Goal: Task Accomplishment & Management: Complete application form

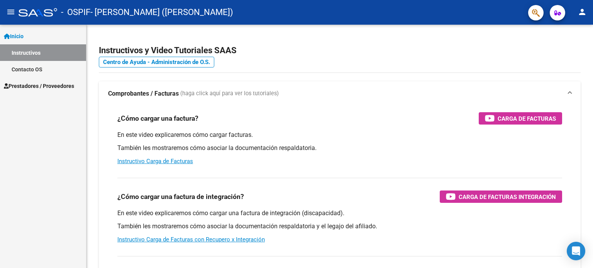
click at [39, 85] on span "Prestadores / Proveedores" at bounding box center [39, 86] width 70 height 8
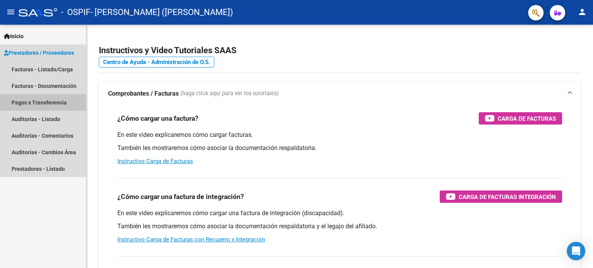
click at [42, 103] on link "Pagos x Transferencia" at bounding box center [43, 102] width 86 height 17
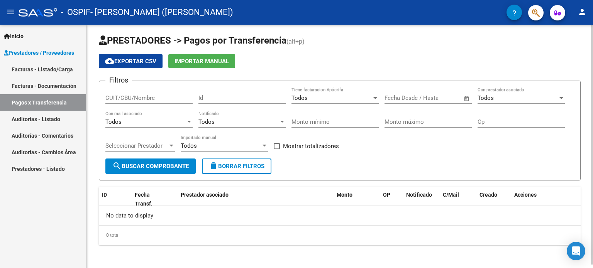
scroll to position [3, 0]
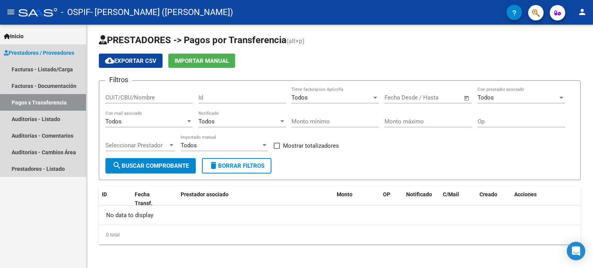
click at [45, 55] on span "Prestadores / Proveedores" at bounding box center [39, 53] width 70 height 8
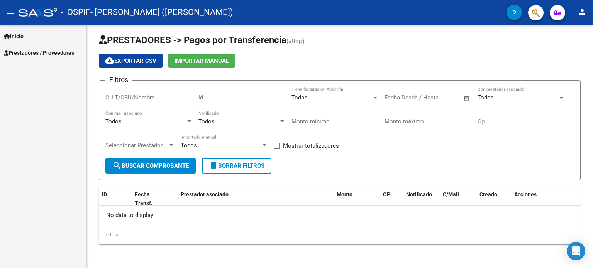
click at [37, 68] on div "Inicio Instructivos Contacto OS Prestadores / Proveedores Facturas - Listado/Ca…" at bounding box center [43, 147] width 86 height 244
click at [15, 55] on span "Prestadores / Proveedores" at bounding box center [39, 53] width 70 height 8
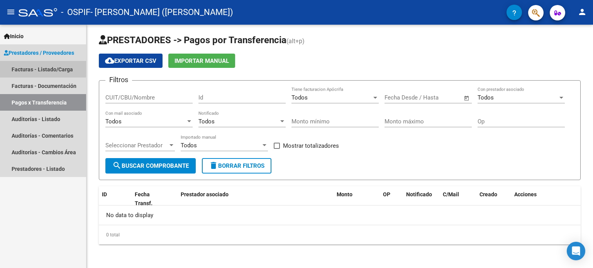
click at [29, 68] on link "Facturas - Listado/Carga" at bounding box center [43, 69] width 86 height 17
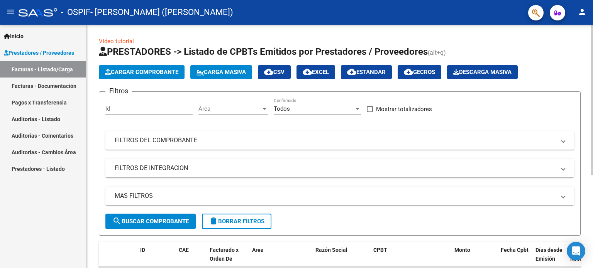
scroll to position [116, 0]
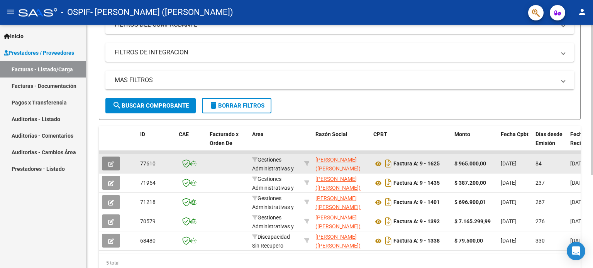
click at [111, 163] on icon "button" at bounding box center [111, 164] width 6 height 6
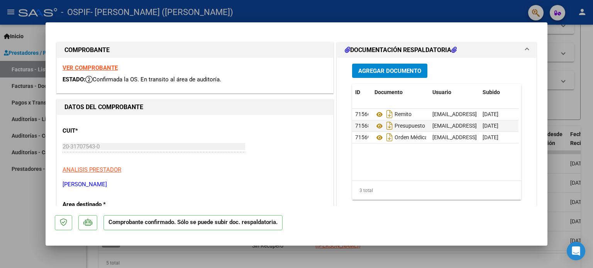
click at [564, 131] on div at bounding box center [296, 134] width 593 height 268
type input "$ 0,00"
